Goal: Task Accomplishment & Management: Use online tool/utility

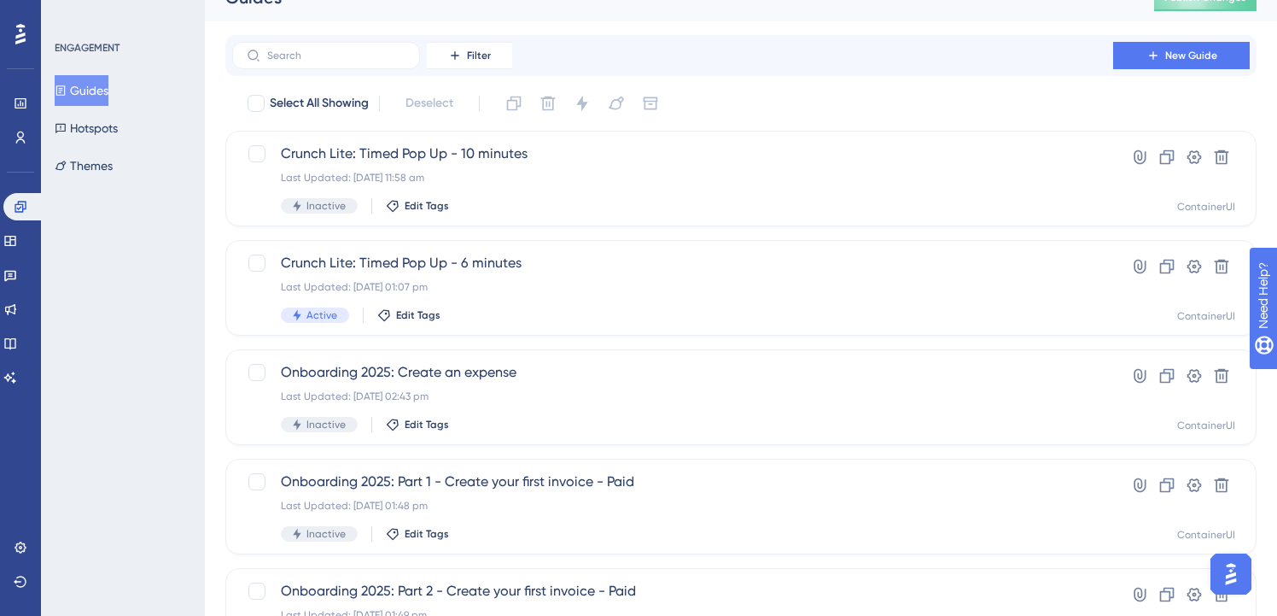
scroll to position [35, 0]
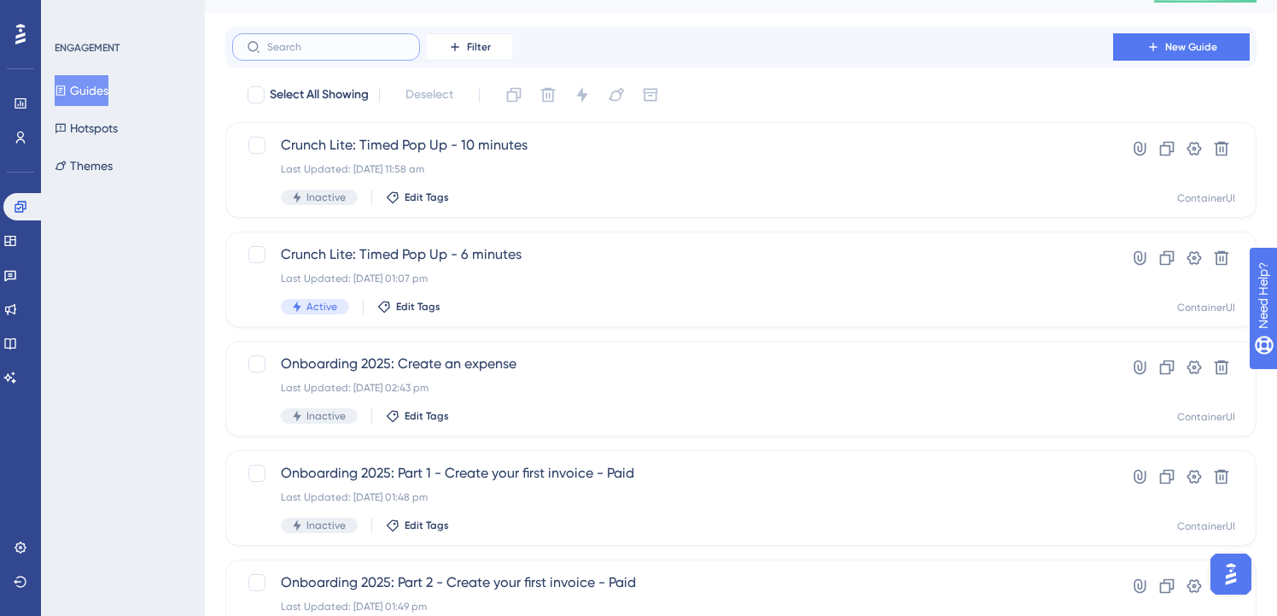
click at [306, 41] on input "text" at bounding box center [336, 47] width 138 height 12
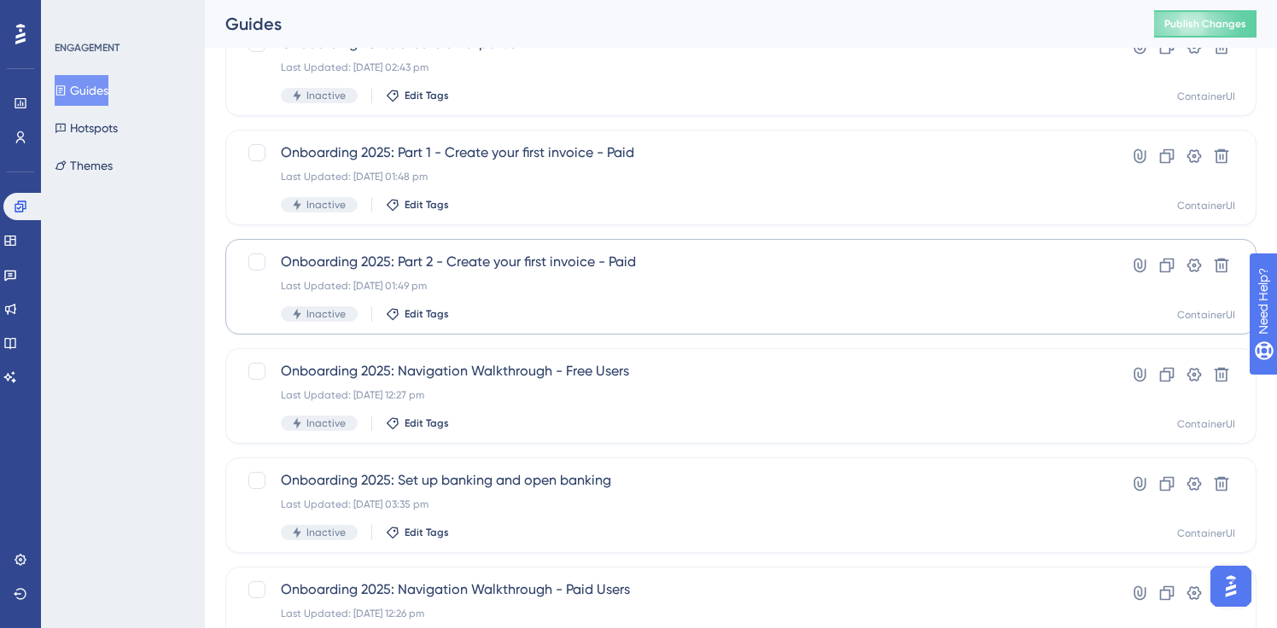
scroll to position [225, 0]
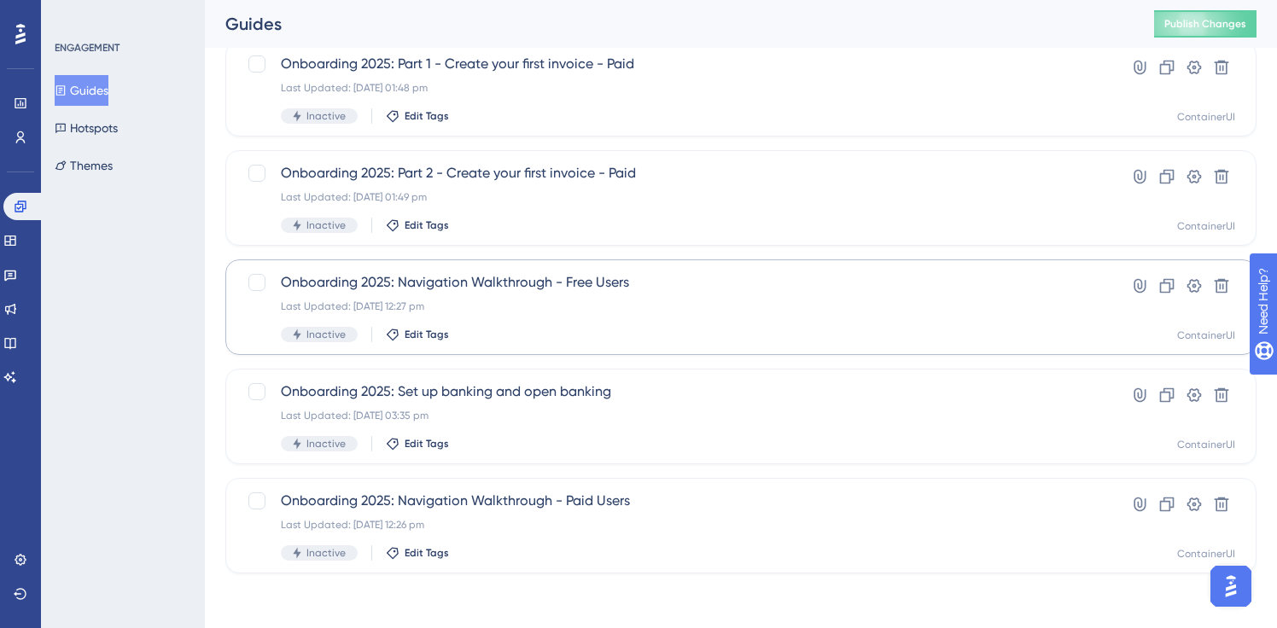
type input "onboard"
click at [616, 283] on span "Onboarding 2025: Navigation Walkthrough - Free Users" at bounding box center [673, 282] width 784 height 20
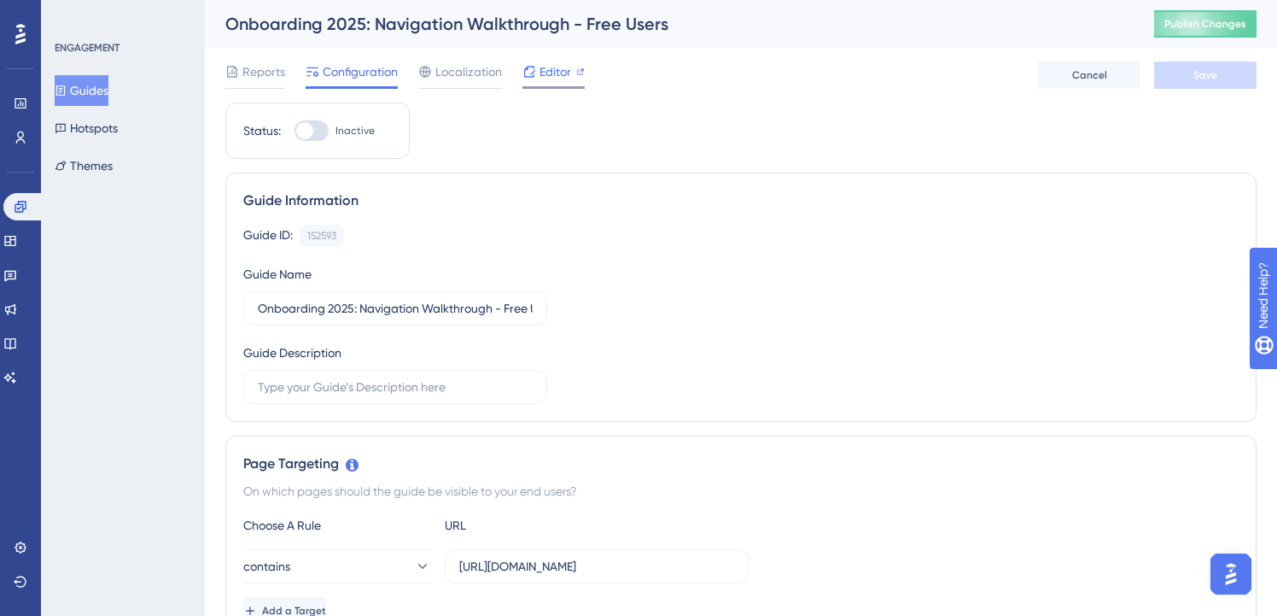
click at [540, 62] on span "Editor" at bounding box center [556, 71] width 32 height 20
